Goal: Information Seeking & Learning: Check status

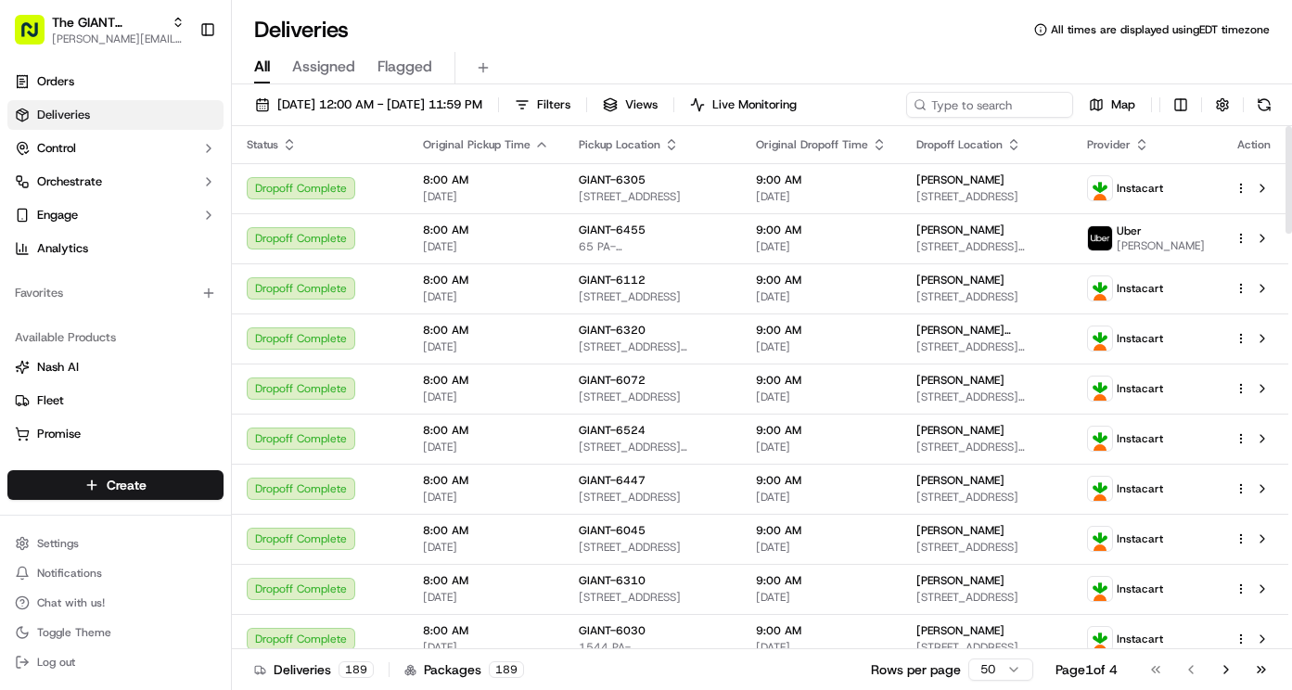
click at [540, 146] on icon "button" at bounding box center [541, 144] width 15 height 15
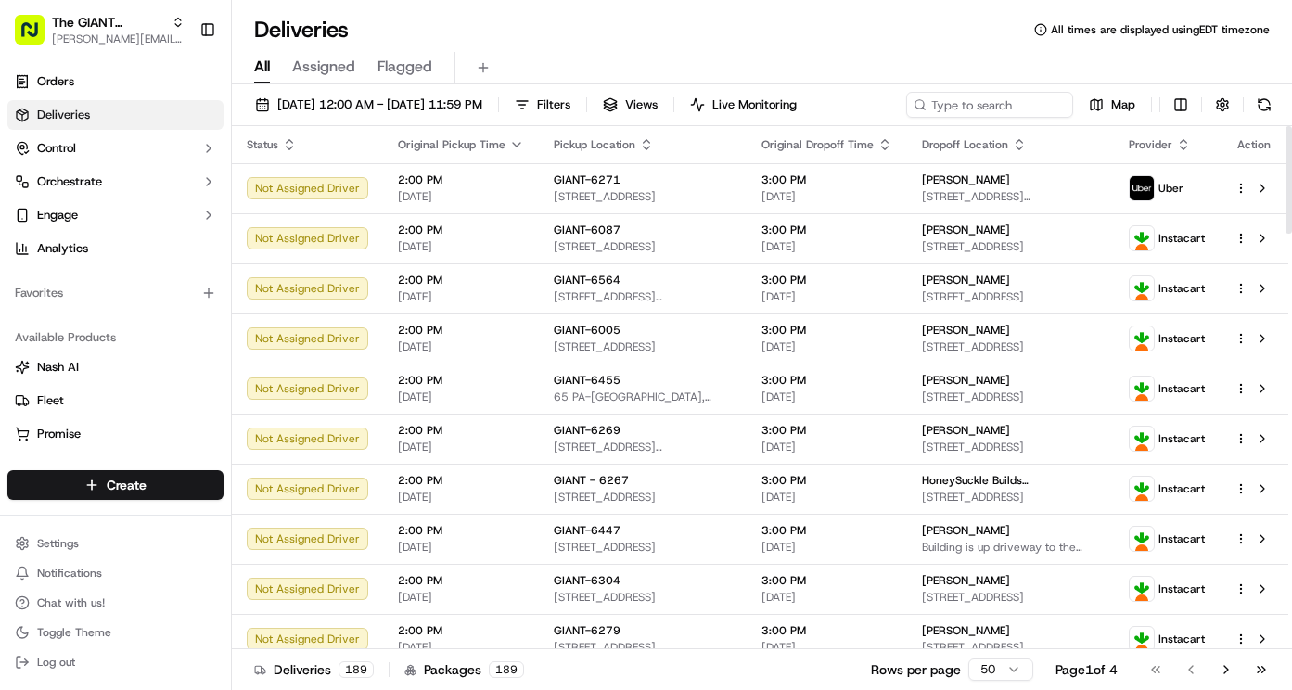
click at [510, 138] on icon "button" at bounding box center [516, 144] width 15 height 15
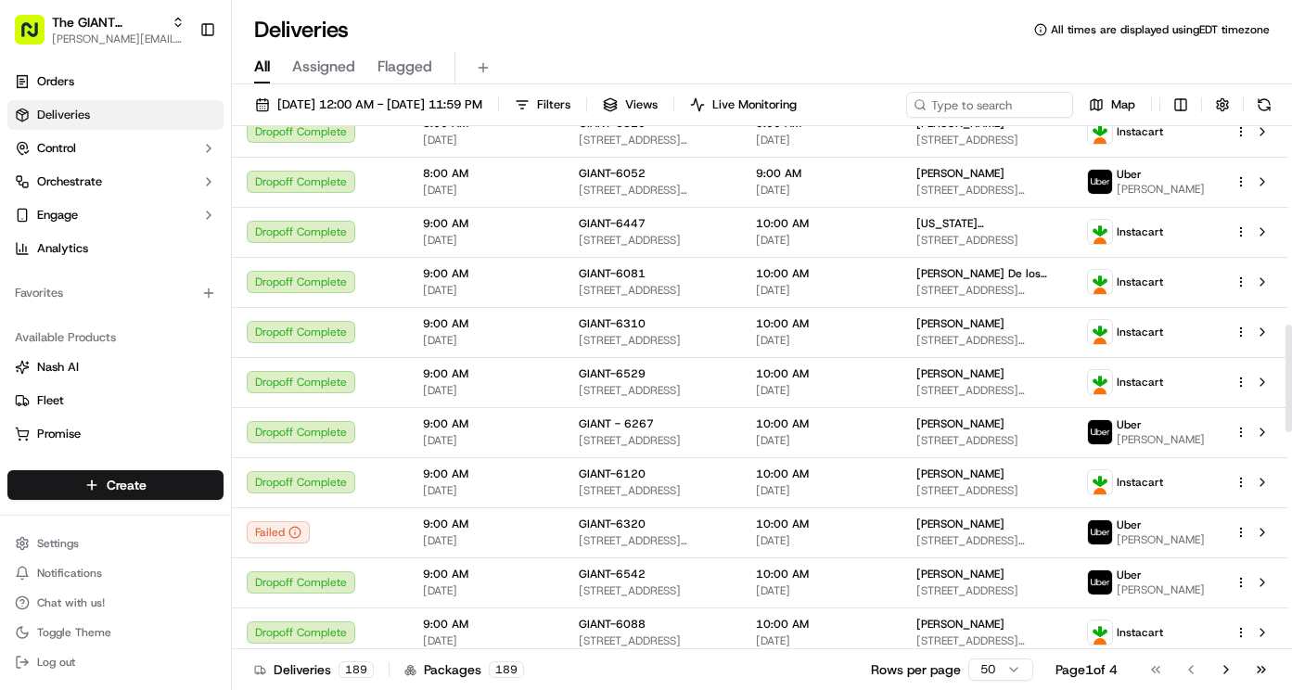
scroll to position [266, 0]
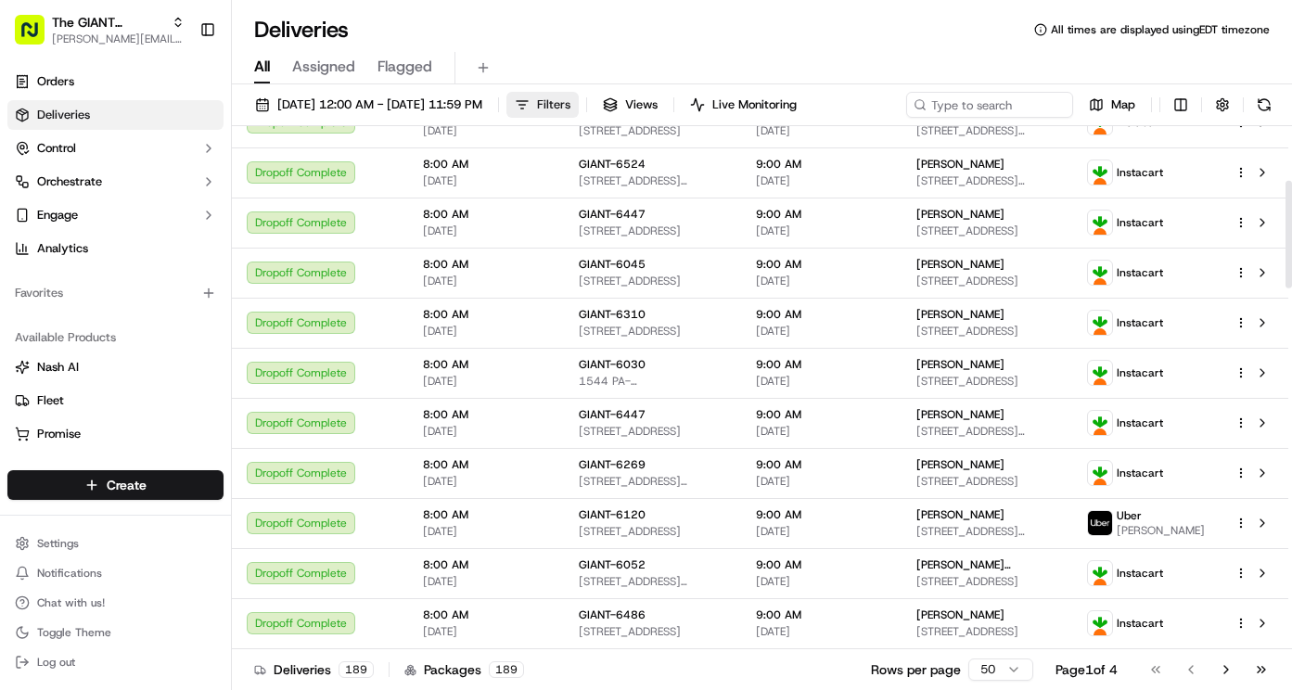
click at [570, 108] on span "Filters" at bounding box center [553, 104] width 33 height 17
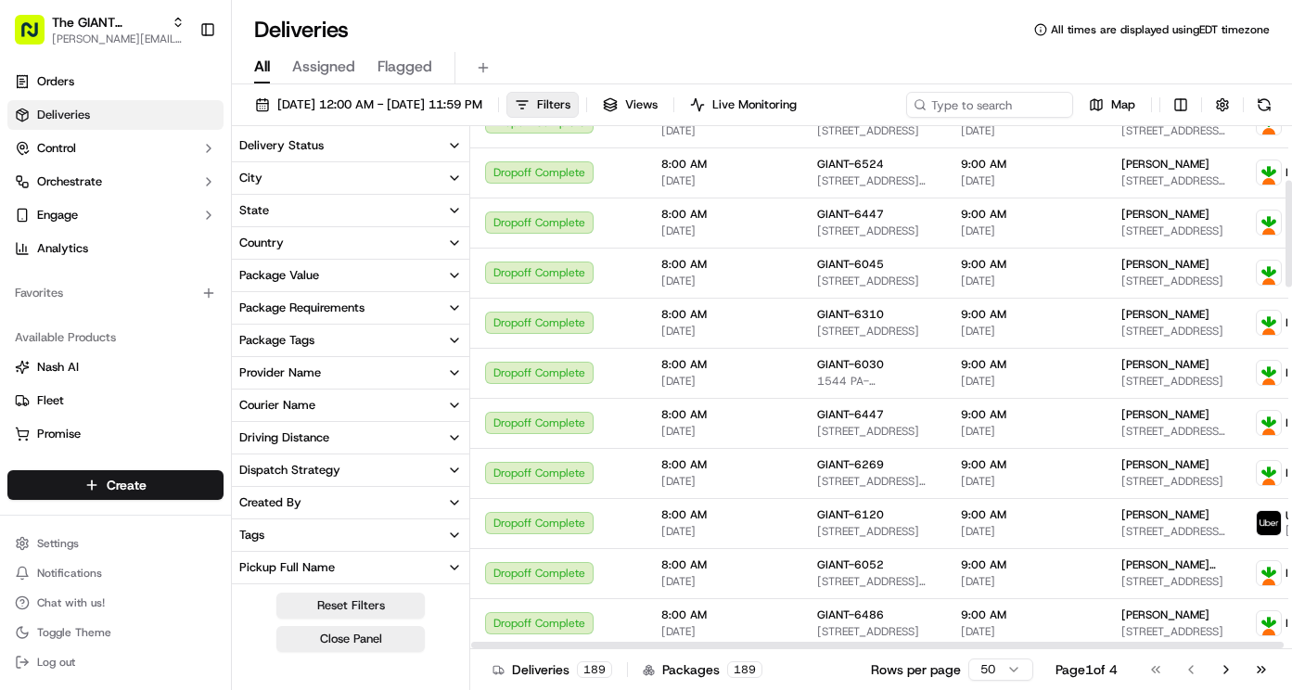
click at [371, 180] on button "City" at bounding box center [350, 178] width 237 height 32
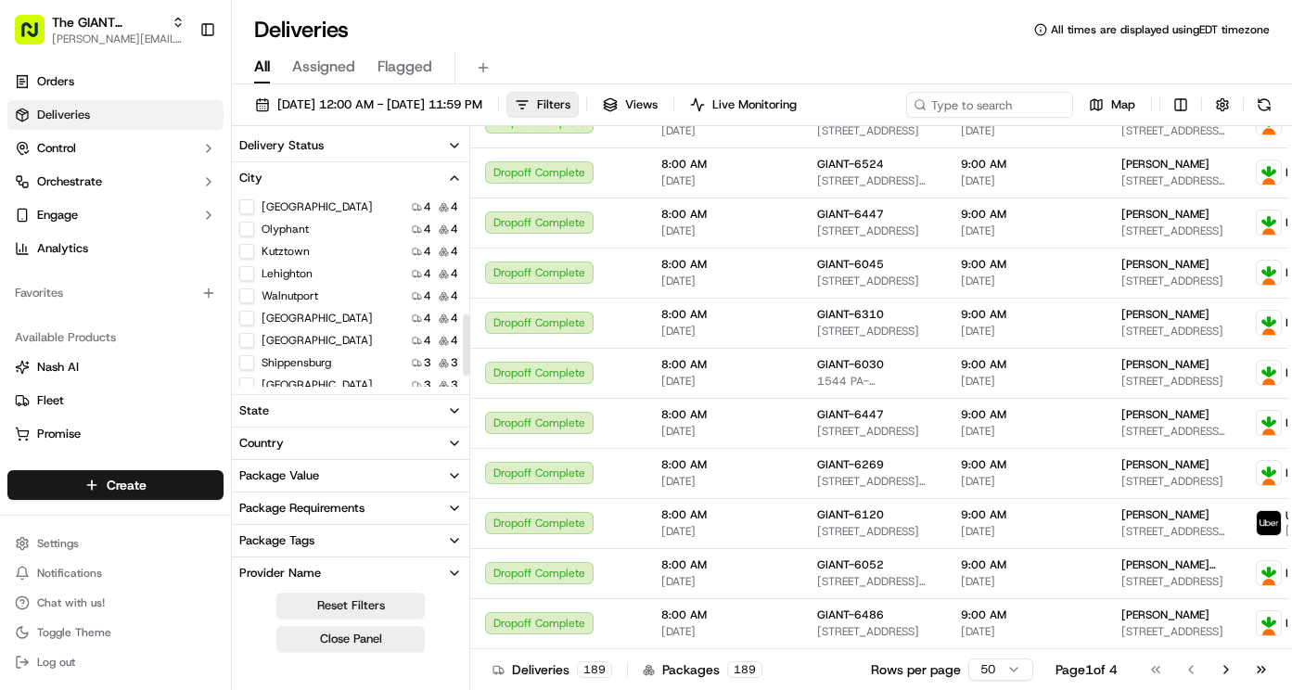
scroll to position [404, 0]
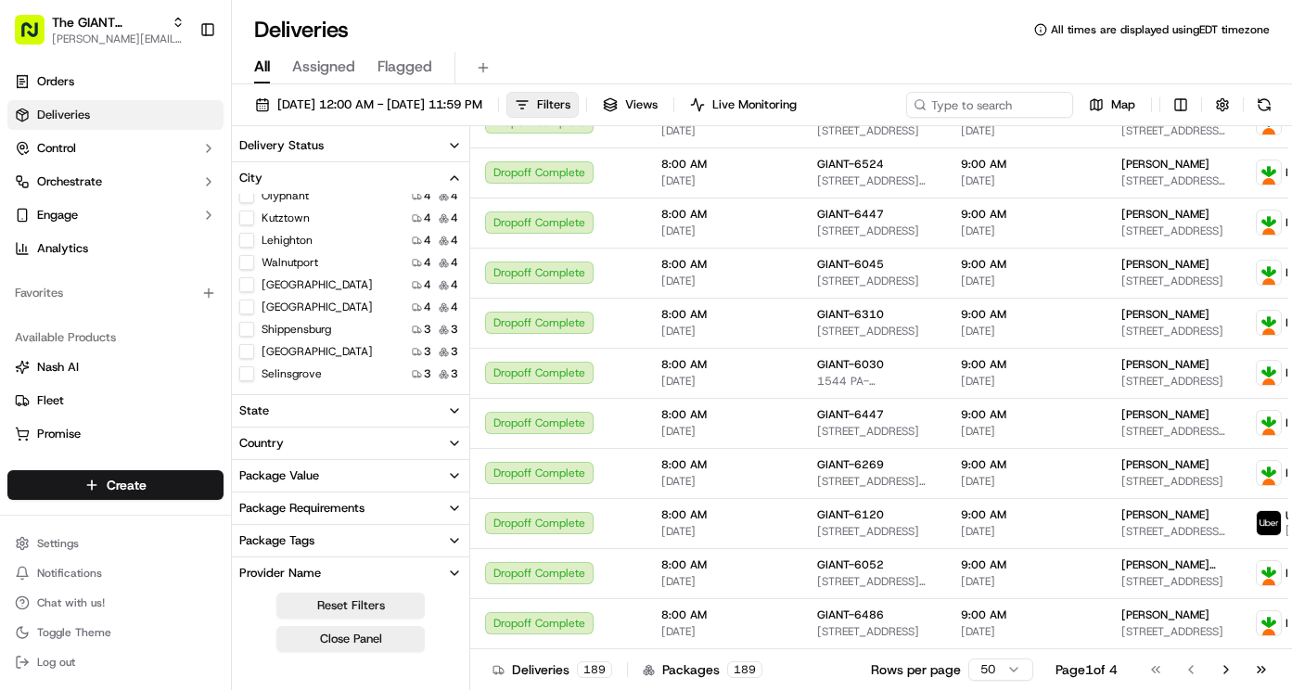
click at [248, 220] on button "Kutztown" at bounding box center [246, 218] width 15 height 15
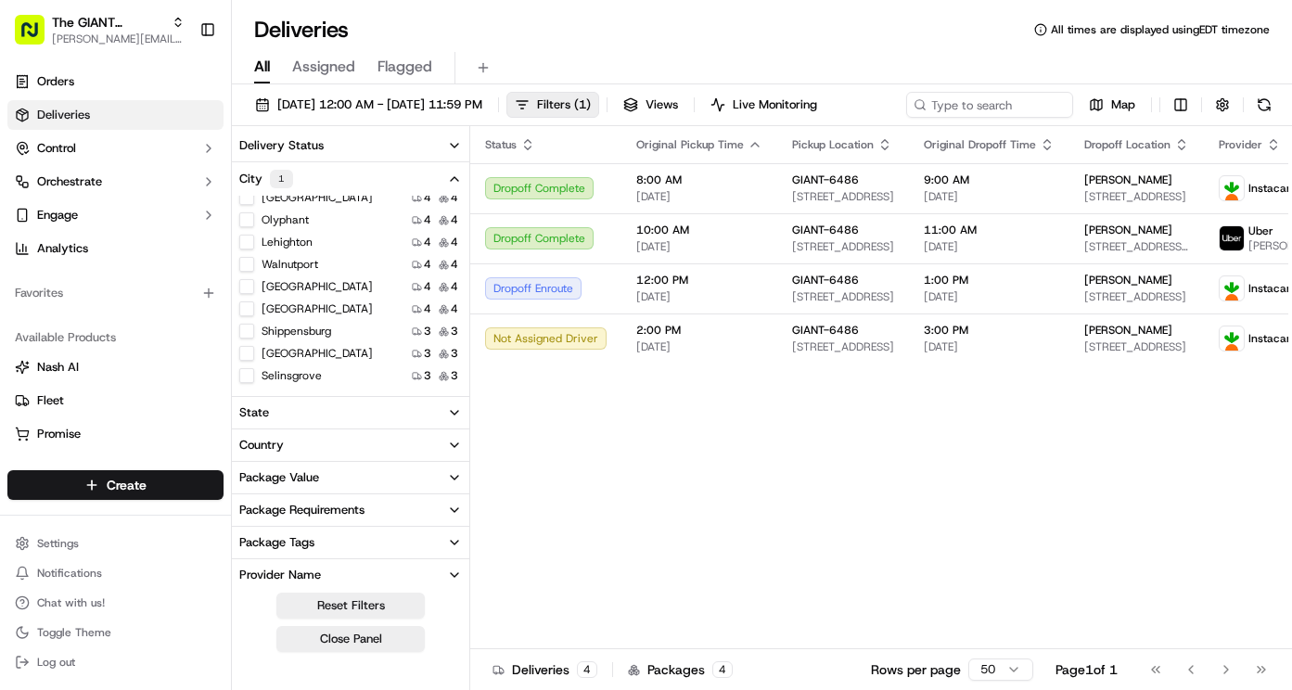
click at [454, 196] on button "City 1" at bounding box center [350, 178] width 237 height 33
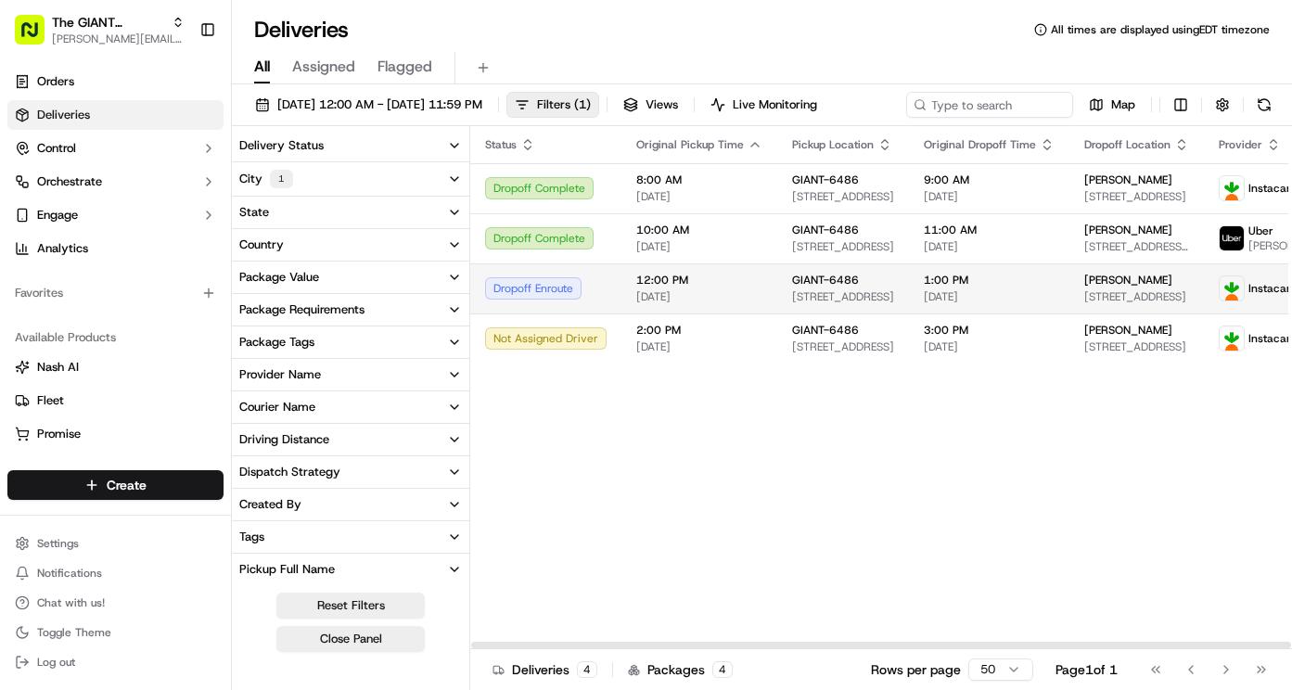
click at [1031, 304] on span "[DATE]" at bounding box center [989, 296] width 131 height 15
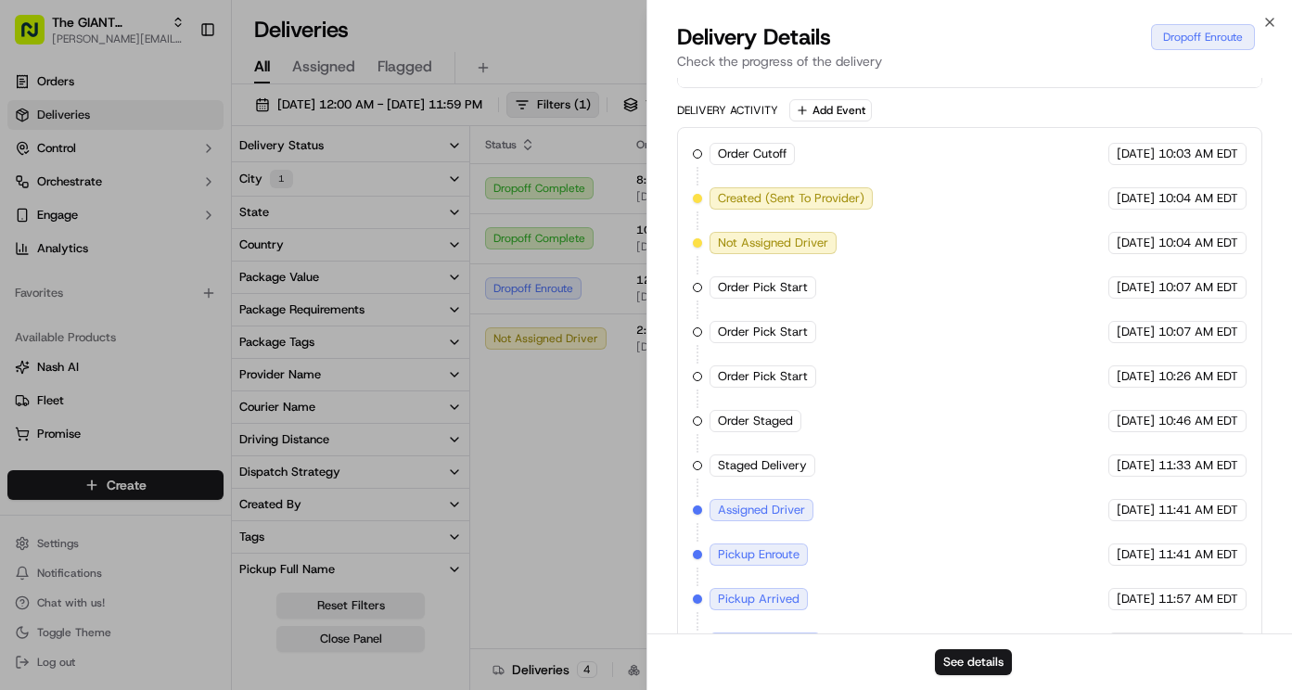
scroll to position [784, 0]
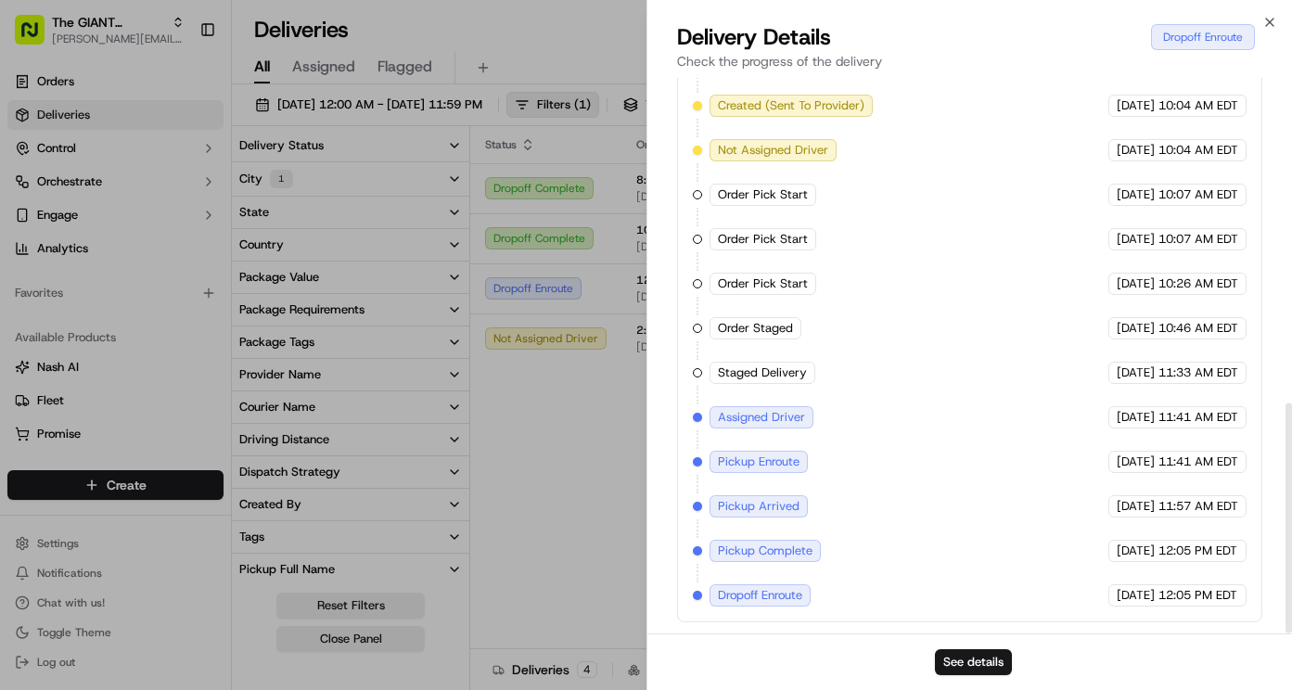
click at [767, 418] on span "Assigned Driver" at bounding box center [761, 417] width 87 height 17
click at [1145, 414] on span "[DATE]" at bounding box center [1136, 417] width 38 height 17
click at [964, 647] on div "See details" at bounding box center [970, 662] width 646 height 57
click at [967, 658] on button "See details" at bounding box center [973, 662] width 77 height 26
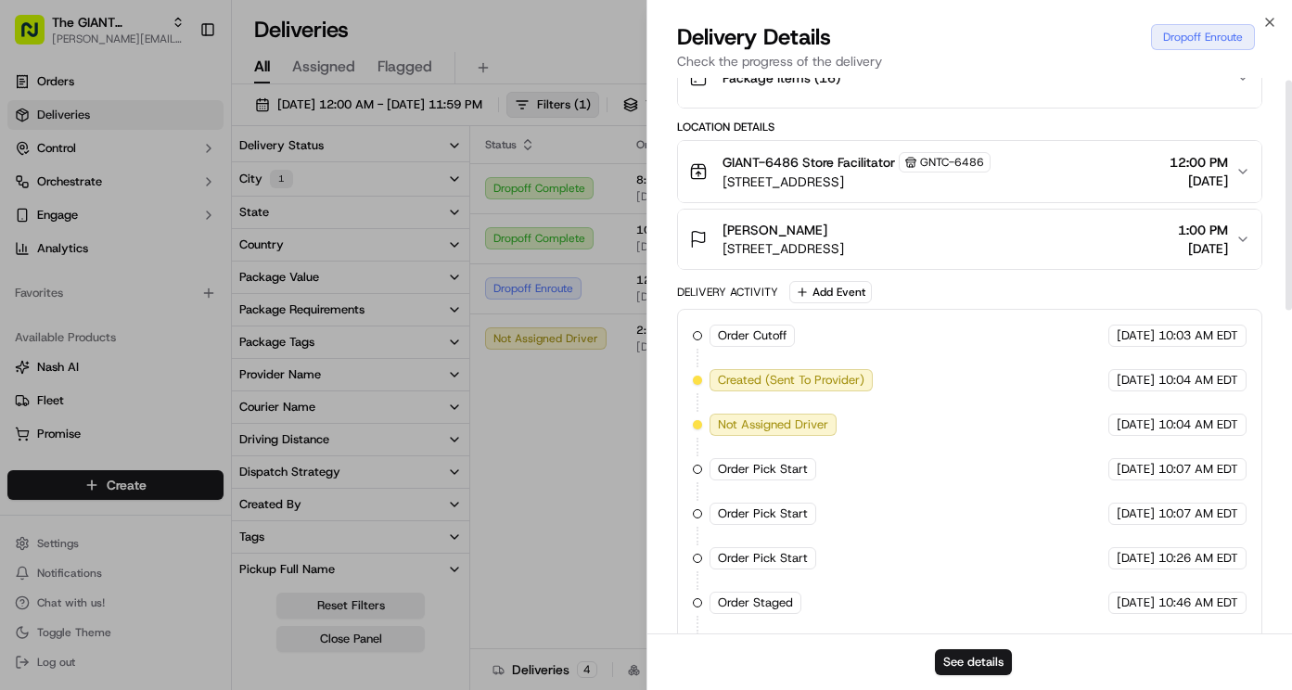
scroll to position [0, 0]
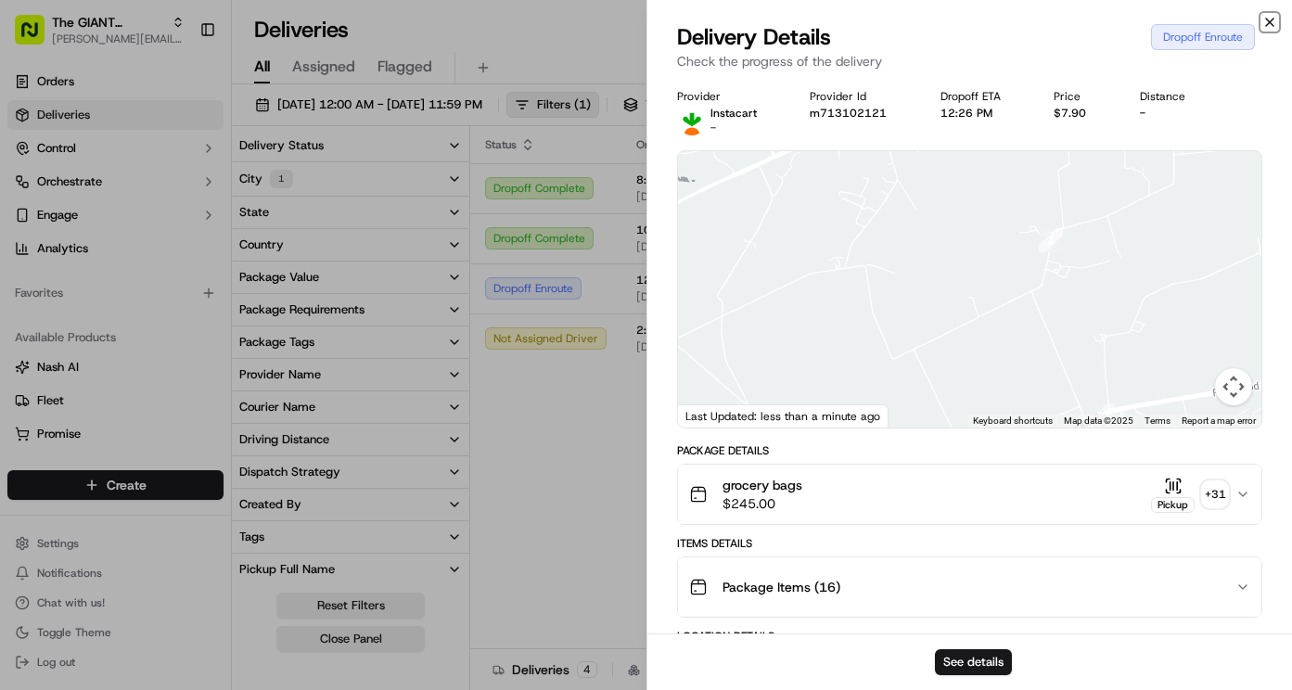
click at [1271, 18] on icon "button" at bounding box center [1269, 22] width 15 height 15
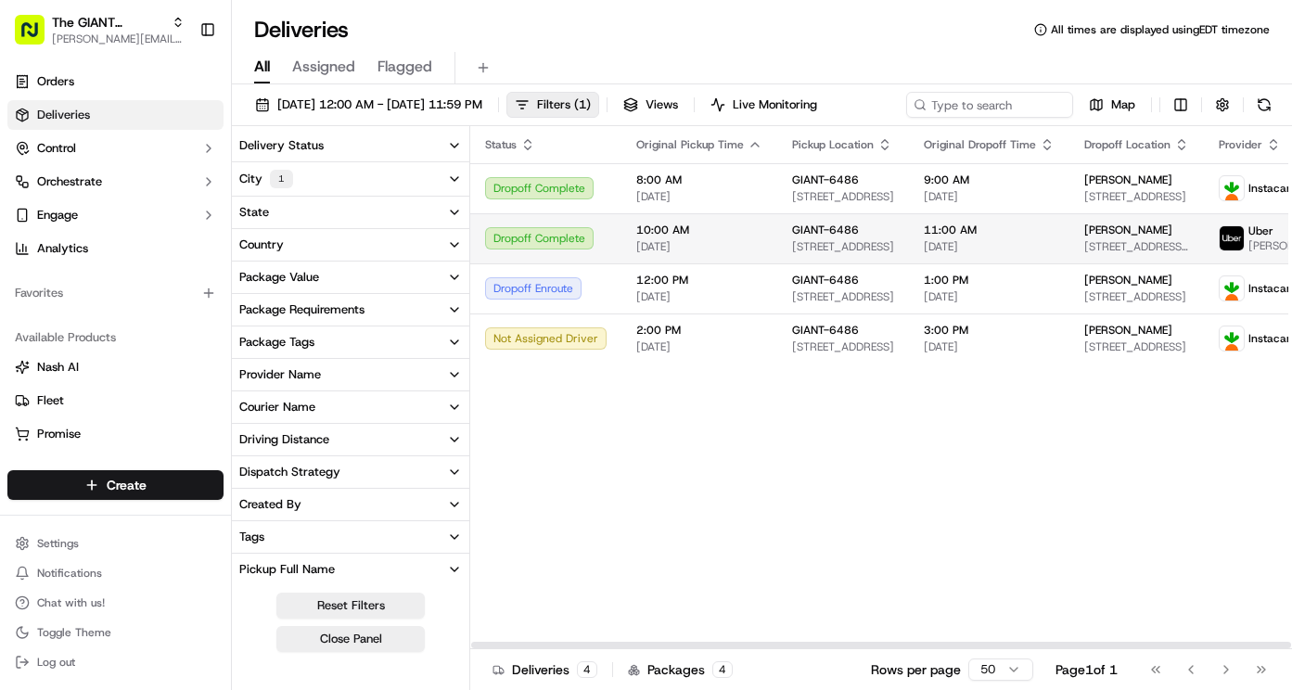
click at [1030, 237] on span "11:00 AM" at bounding box center [989, 230] width 131 height 15
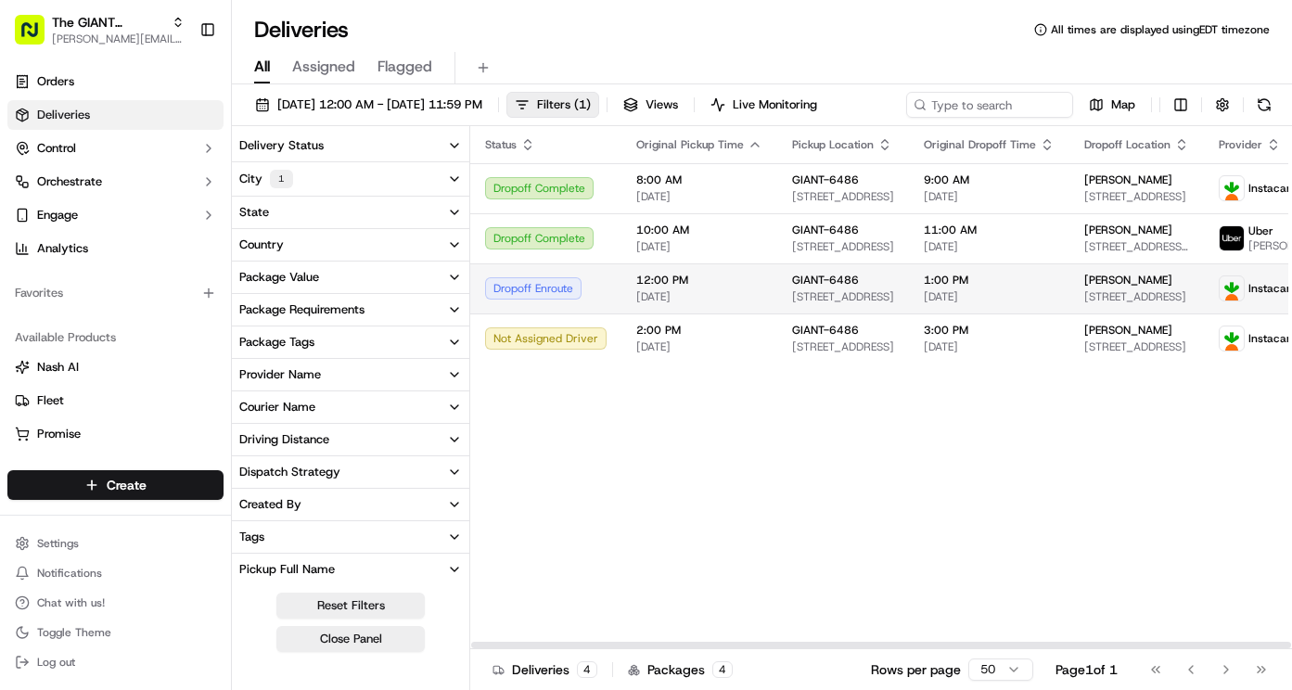
click at [678, 288] on span "12:00 PM" at bounding box center [699, 280] width 126 height 15
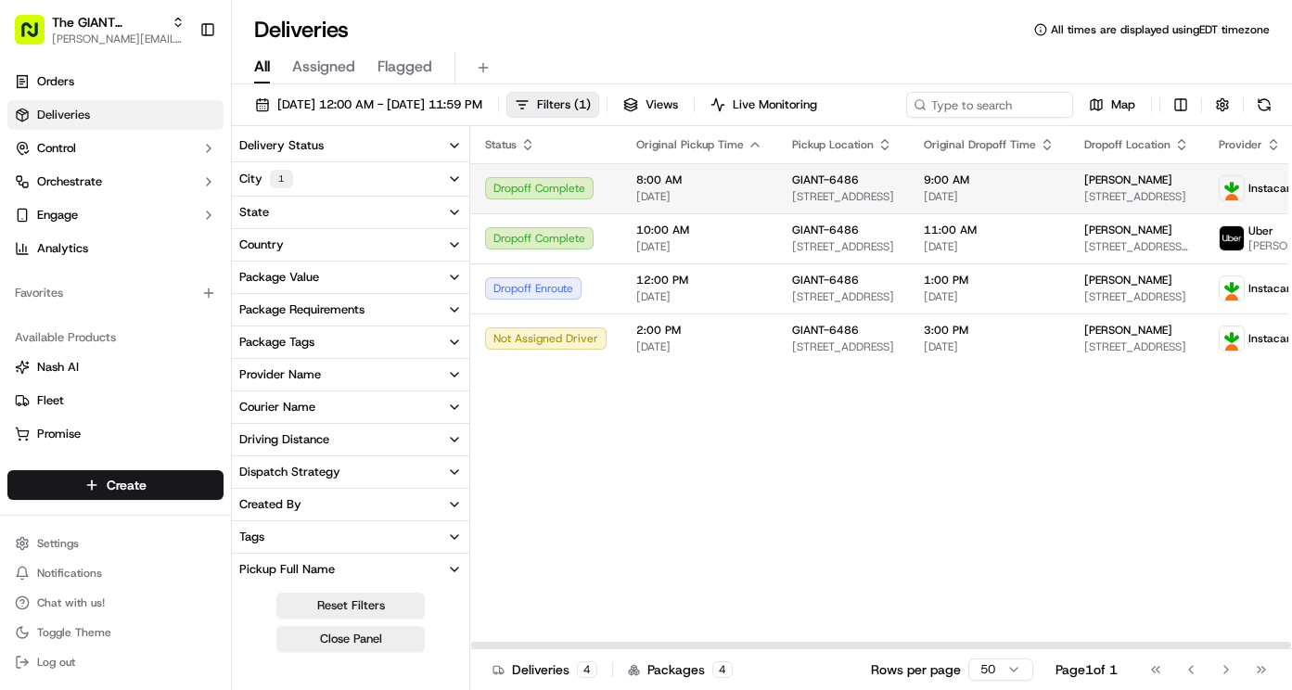
click at [608, 207] on td "Dropoff Complete" at bounding box center [545, 188] width 151 height 50
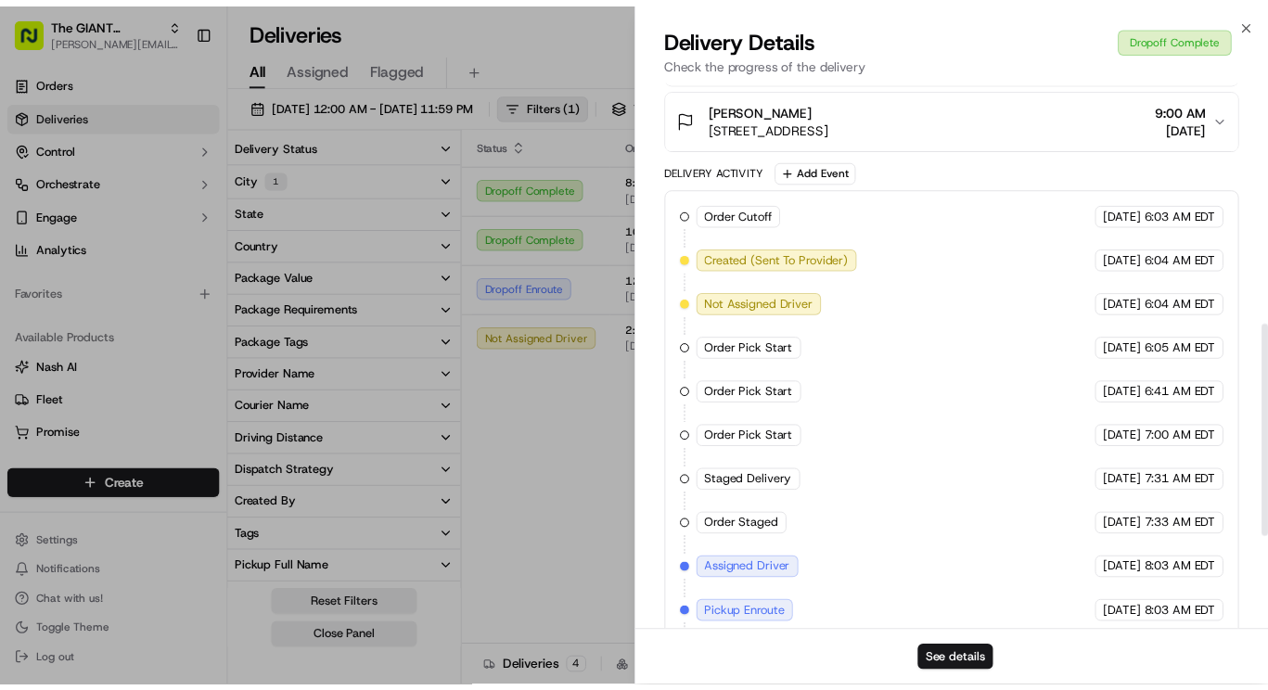
scroll to position [649, 0]
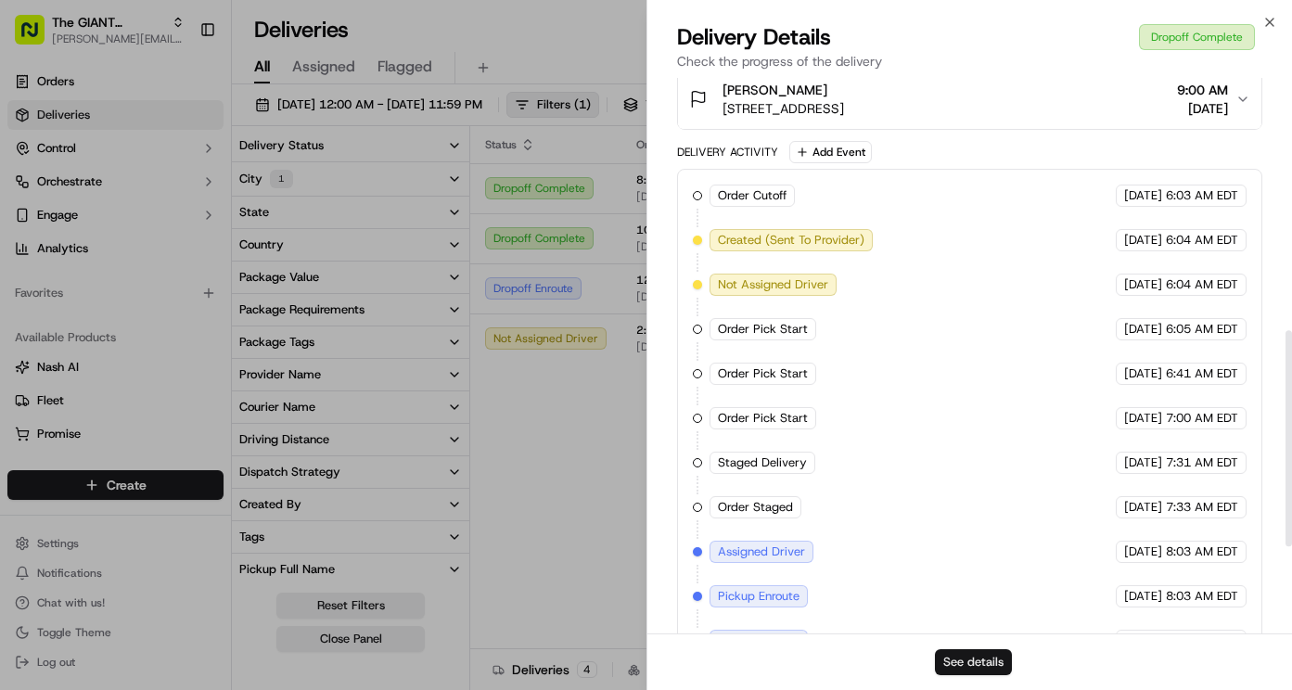
click at [981, 655] on button "See details" at bounding box center [973, 662] width 77 height 26
click at [1276, 19] on icon "button" at bounding box center [1269, 22] width 15 height 15
